Goal: Obtain resource: Obtain resource

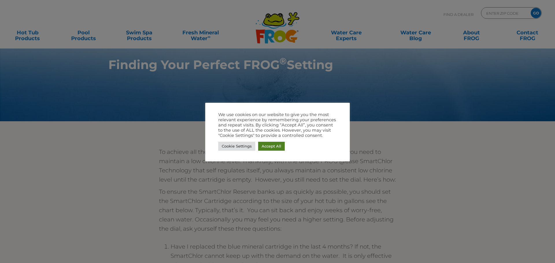
click at [274, 148] on link "Accept All" at bounding box center [271, 146] width 27 height 9
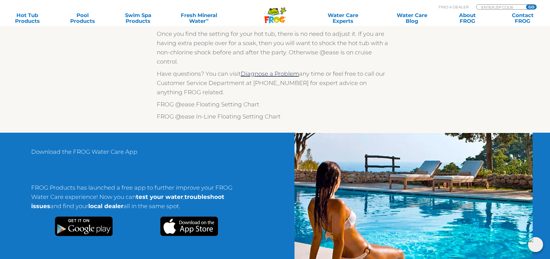
scroll to position [318, 0]
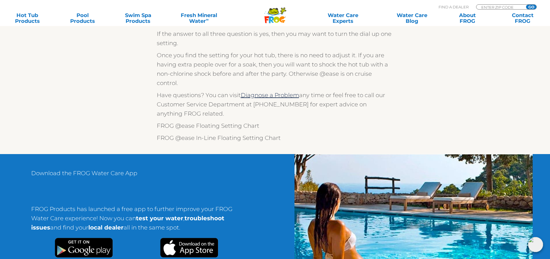
click at [233, 130] on p "FROG @ease Floating Setting Chart" at bounding box center [275, 125] width 237 height 9
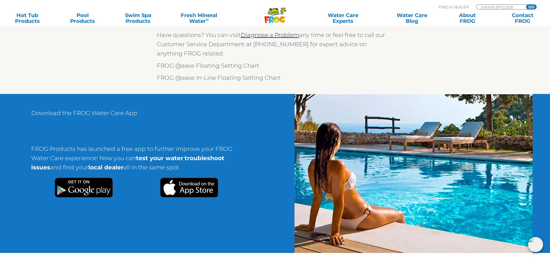
scroll to position [320, 0]
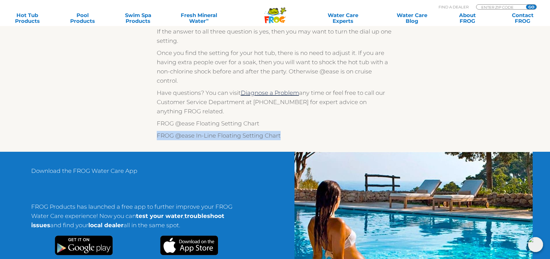
drag, startPoint x: 282, startPoint y: 144, endPoint x: 154, endPoint y: 145, distance: 127.4
copy p "FROG @ease In-Line Floating Setting Chart"
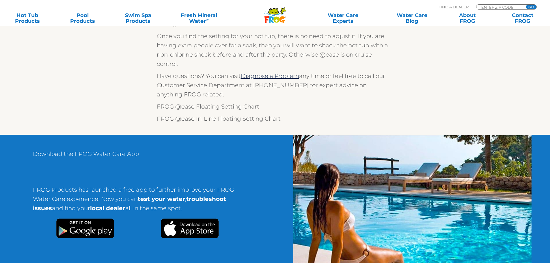
scroll to position [347, 0]
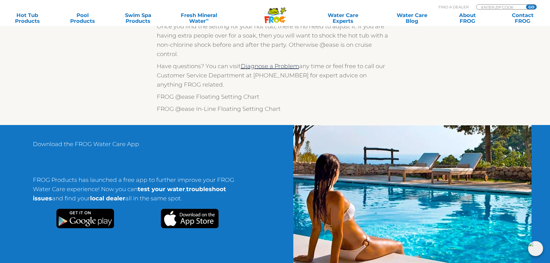
click at [220, 114] on p "FROG @ease In-Line Floating Setting Chart" at bounding box center [275, 108] width 237 height 9
click at [177, 114] on p "FROG @ease In-Line Floating Setting Chart" at bounding box center [275, 108] width 237 height 9
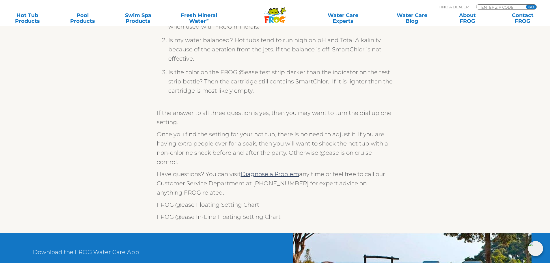
scroll to position [229, 0]
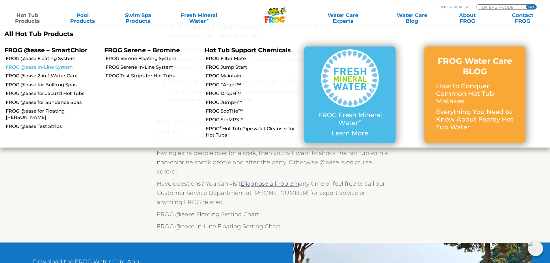
click at [36, 67] on link "FROG @ease In-Line System" at bounding box center [53, 67] width 94 height 6
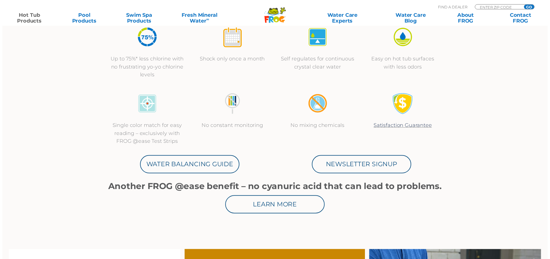
scroll to position [231, 0]
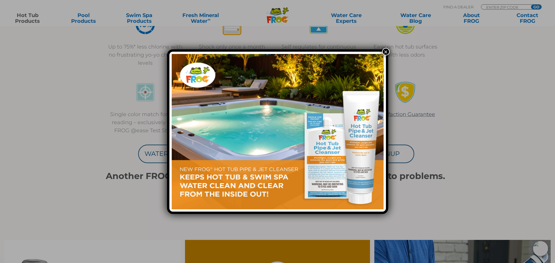
click at [385, 50] on button "×" at bounding box center [386, 52] width 8 height 8
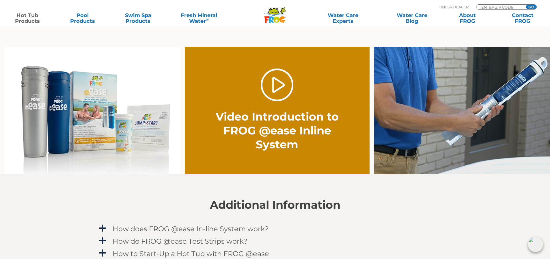
scroll to position [433, 0]
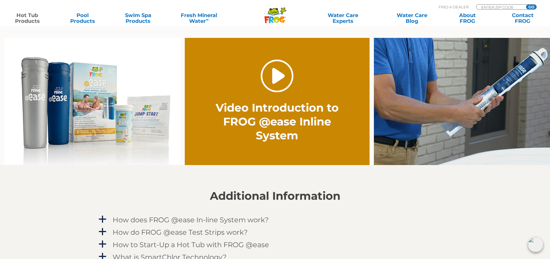
click at [278, 78] on link "." at bounding box center [277, 76] width 33 height 33
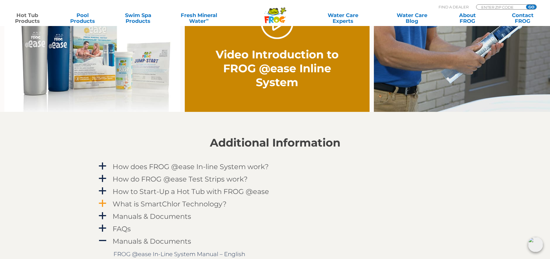
scroll to position [491, 0]
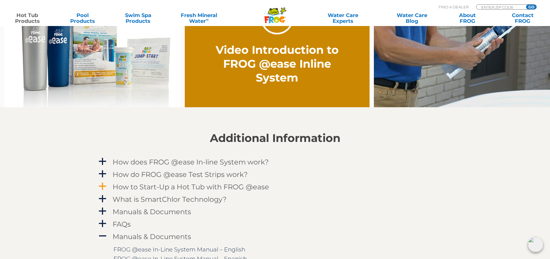
click at [106, 187] on span "a" at bounding box center [102, 186] width 9 height 9
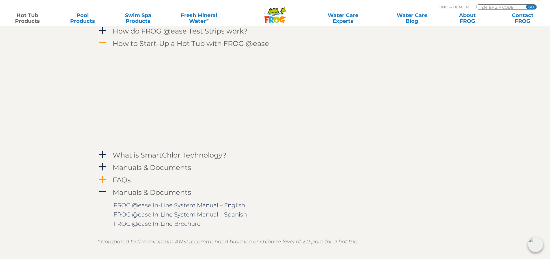
scroll to position [636, 0]
click at [174, 204] on link "FROG @ease In-Line System Manual – English" at bounding box center [180, 204] width 132 height 7
